Goal: Transaction & Acquisition: Purchase product/service

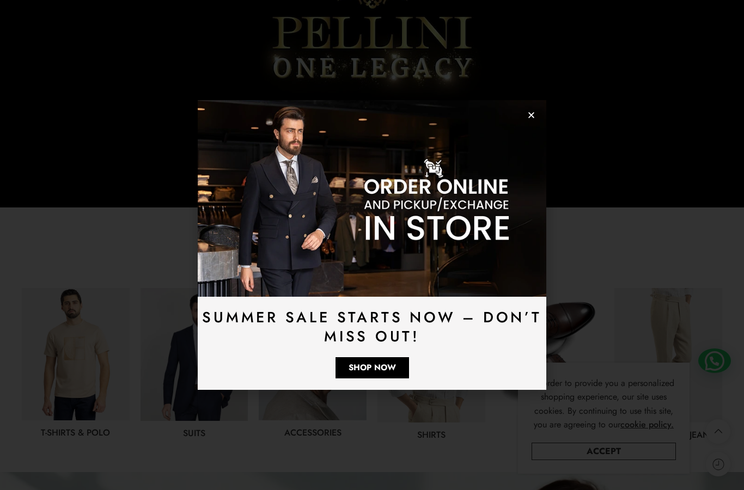
scroll to position [345, 0]
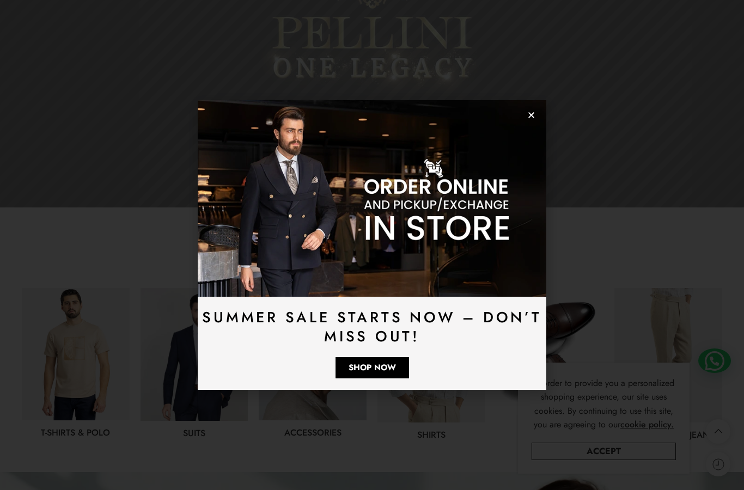
click at [536, 114] on img at bounding box center [372, 198] width 348 height 196
click at [527, 110] on img at bounding box center [372, 198] width 348 height 196
click at [529, 114] on use "Close" at bounding box center [531, 116] width 6 height 6
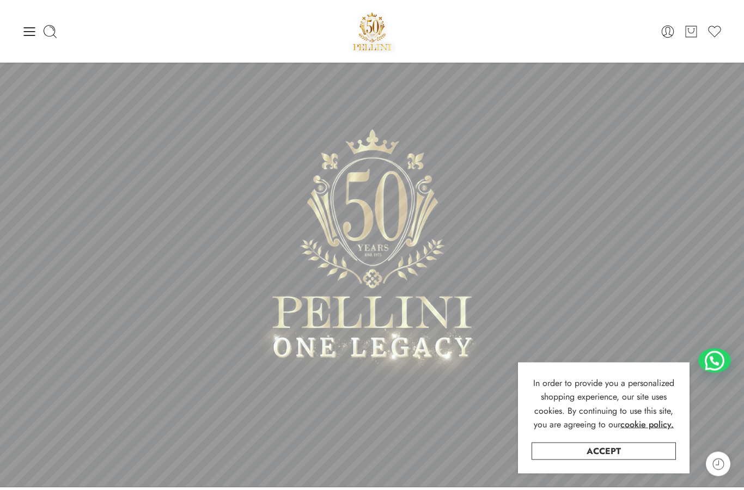
scroll to position [66, 0]
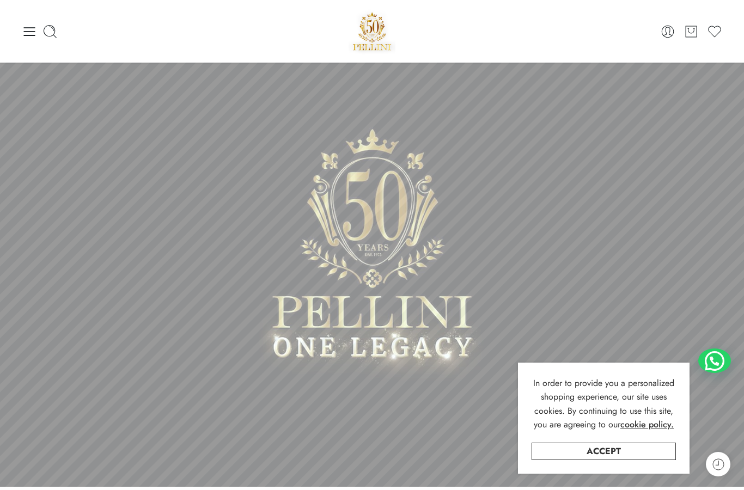
click at [23, 24] on icon at bounding box center [29, 31] width 15 height 15
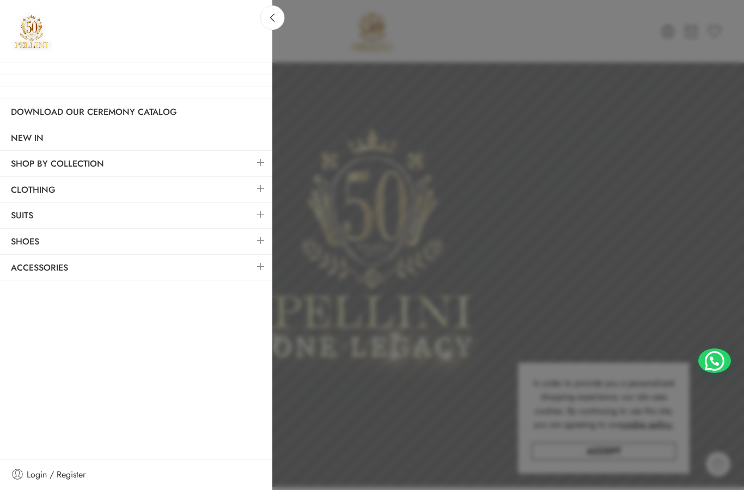
click at [22, 142] on link "NEW IN" at bounding box center [136, 138] width 272 height 25
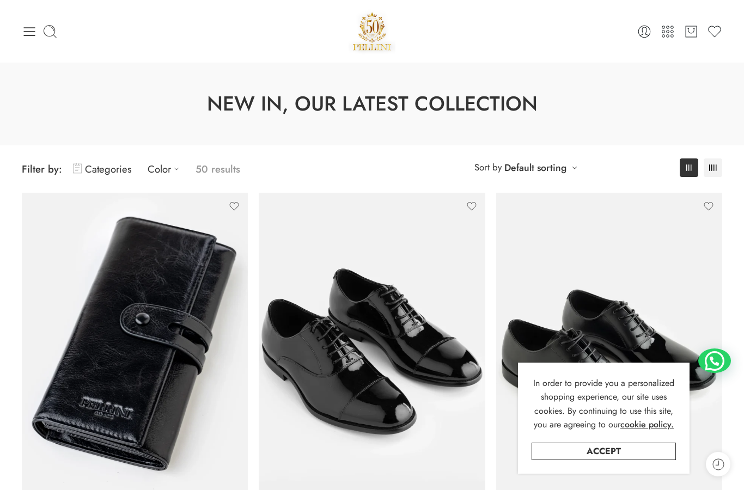
click at [32, 28] on icon at bounding box center [29, 31] width 15 height 15
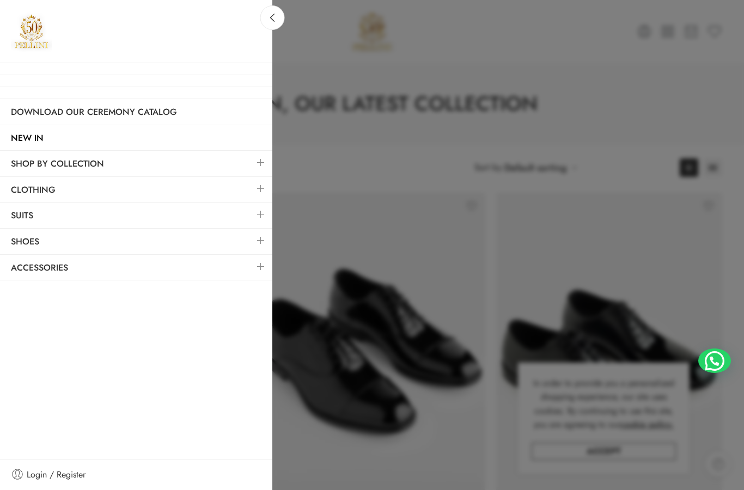
click at [20, 211] on link "Suits" at bounding box center [136, 215] width 272 height 25
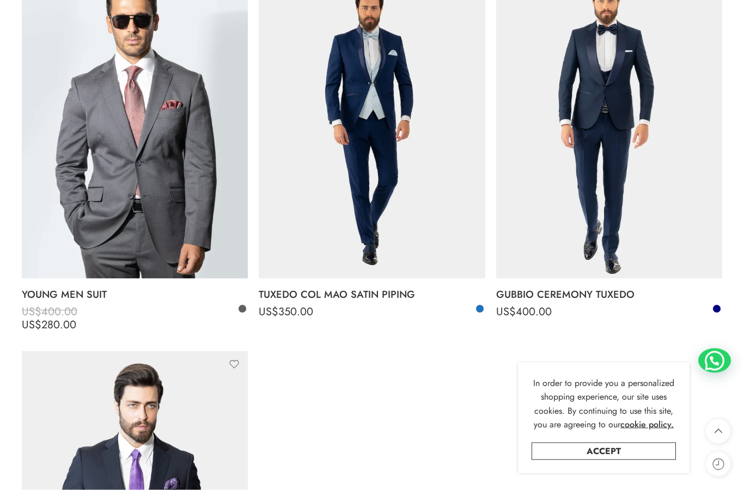
scroll to position [3143, 0]
